Goal: Task Accomplishment & Management: Complete application form

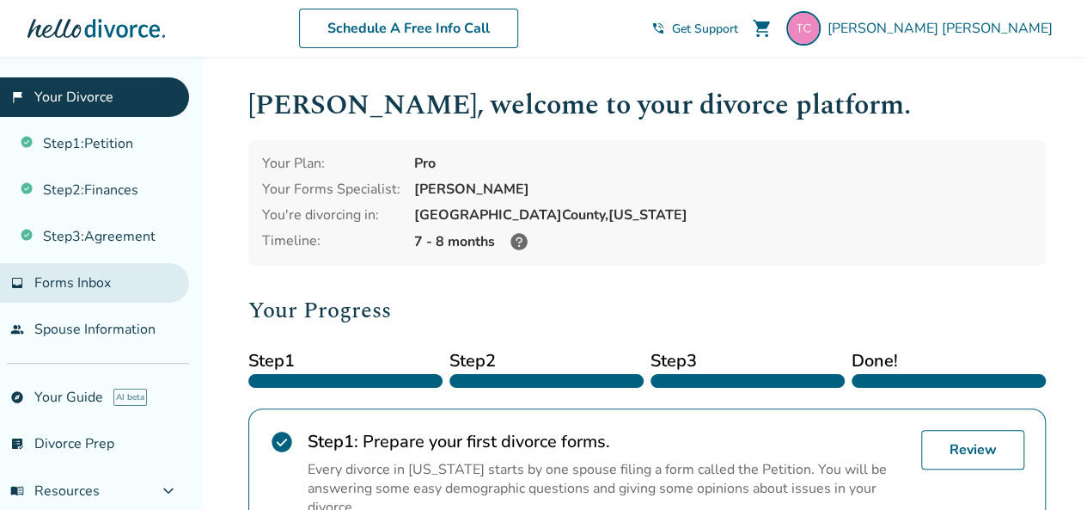
click at [82, 281] on span "Forms Inbox" at bounding box center [72, 282] width 76 height 19
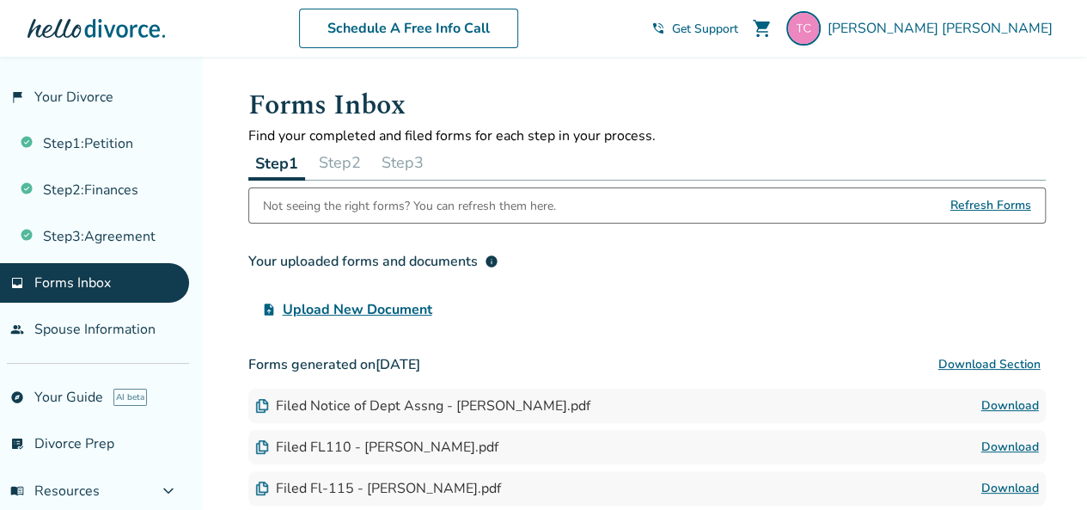
click at [332, 162] on button "Step 2" at bounding box center [340, 162] width 56 height 34
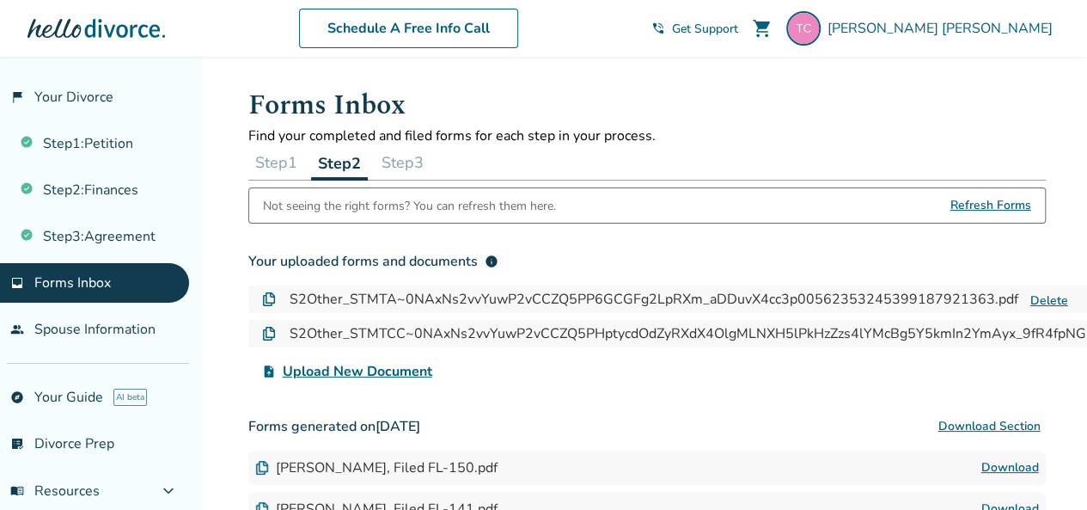
click at [394, 156] on button "Step 3" at bounding box center [403, 162] width 56 height 34
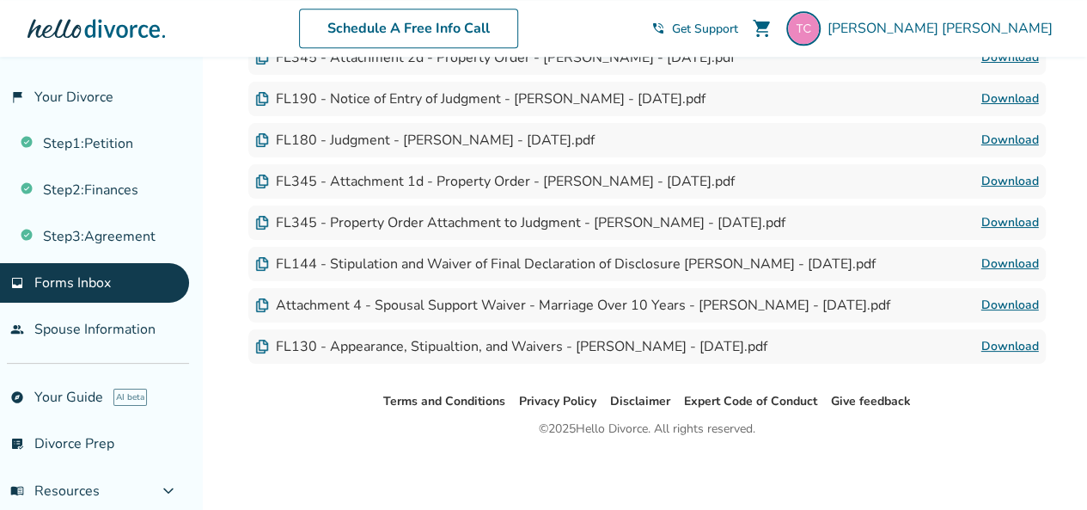
scroll to position [582, 0]
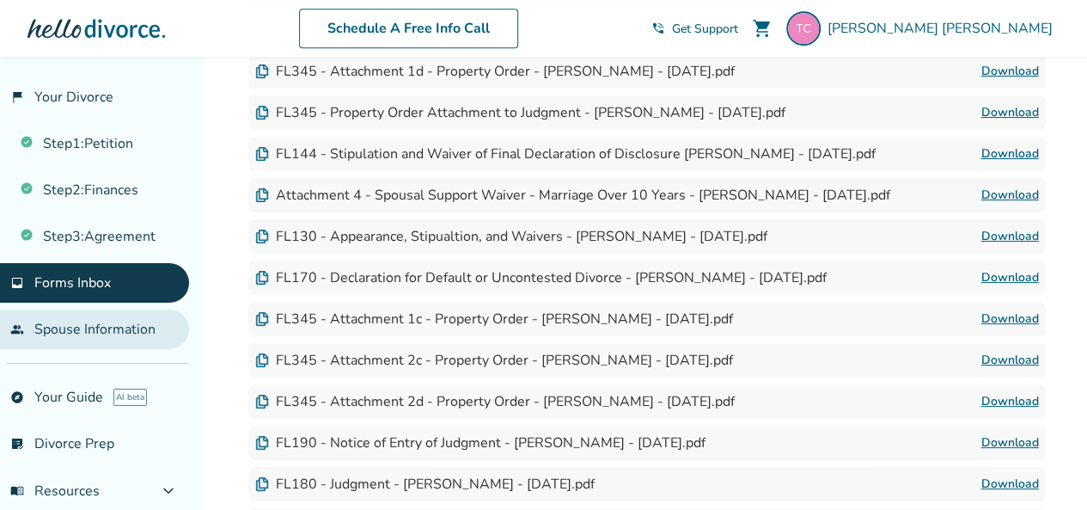
click at [105, 329] on link "people Spouse Information" at bounding box center [94, 329] width 189 height 40
